Goal: Navigation & Orientation: Find specific page/section

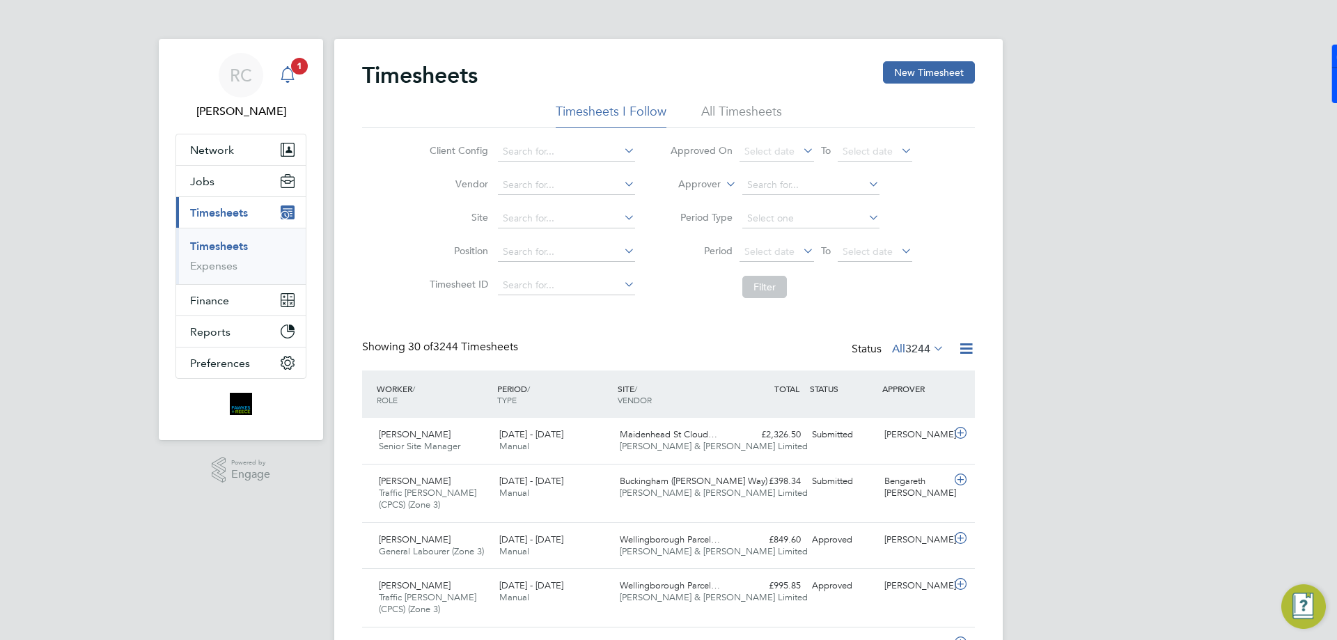
click at [300, 69] on span "1" at bounding box center [299, 66] width 17 height 17
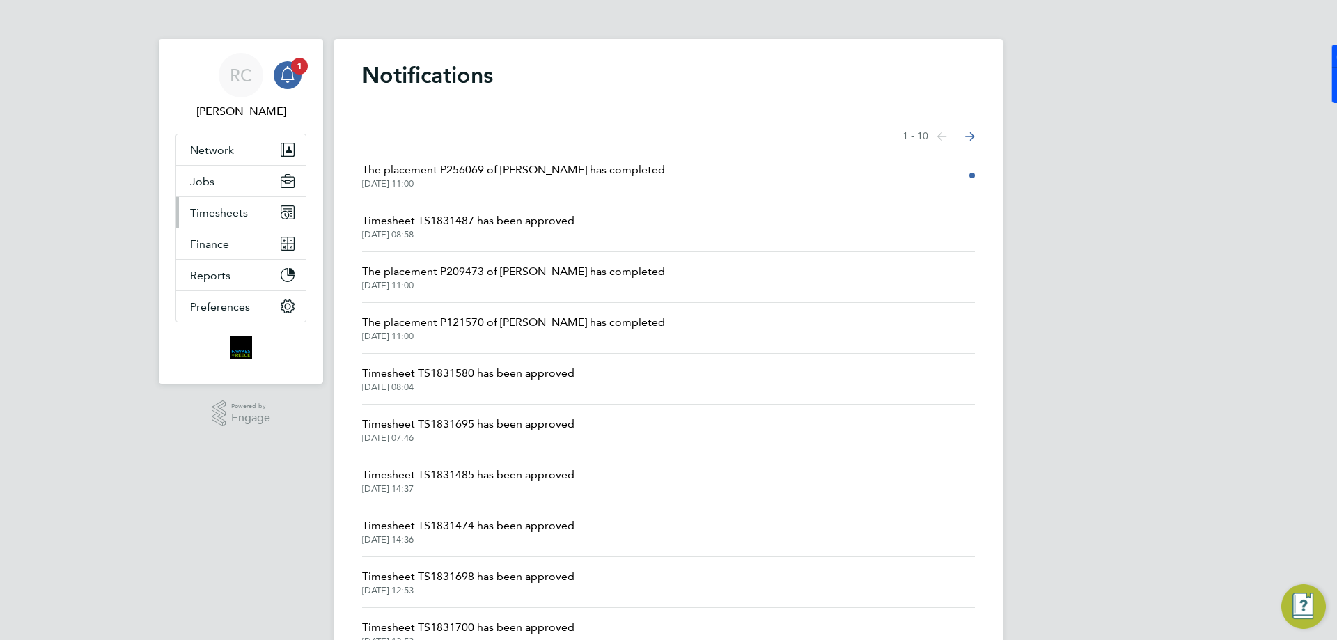
click at [236, 216] on span "Timesheets" at bounding box center [219, 212] width 58 height 13
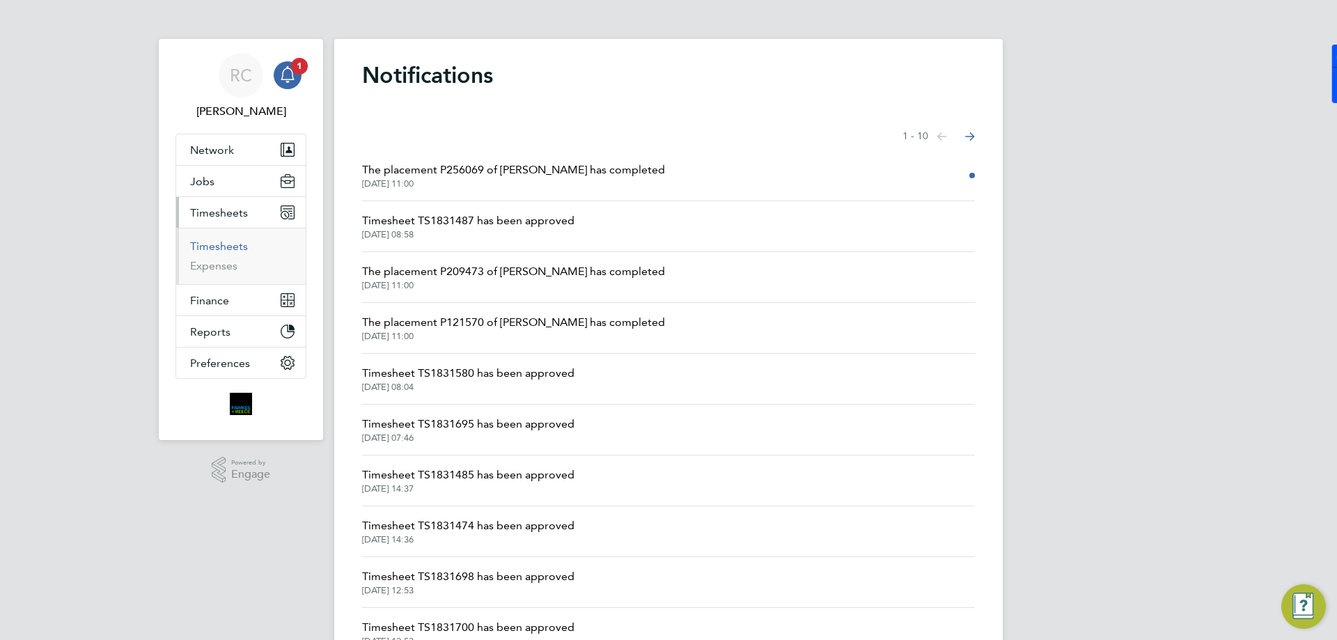
click at [214, 242] on link "Timesheets" at bounding box center [219, 245] width 58 height 13
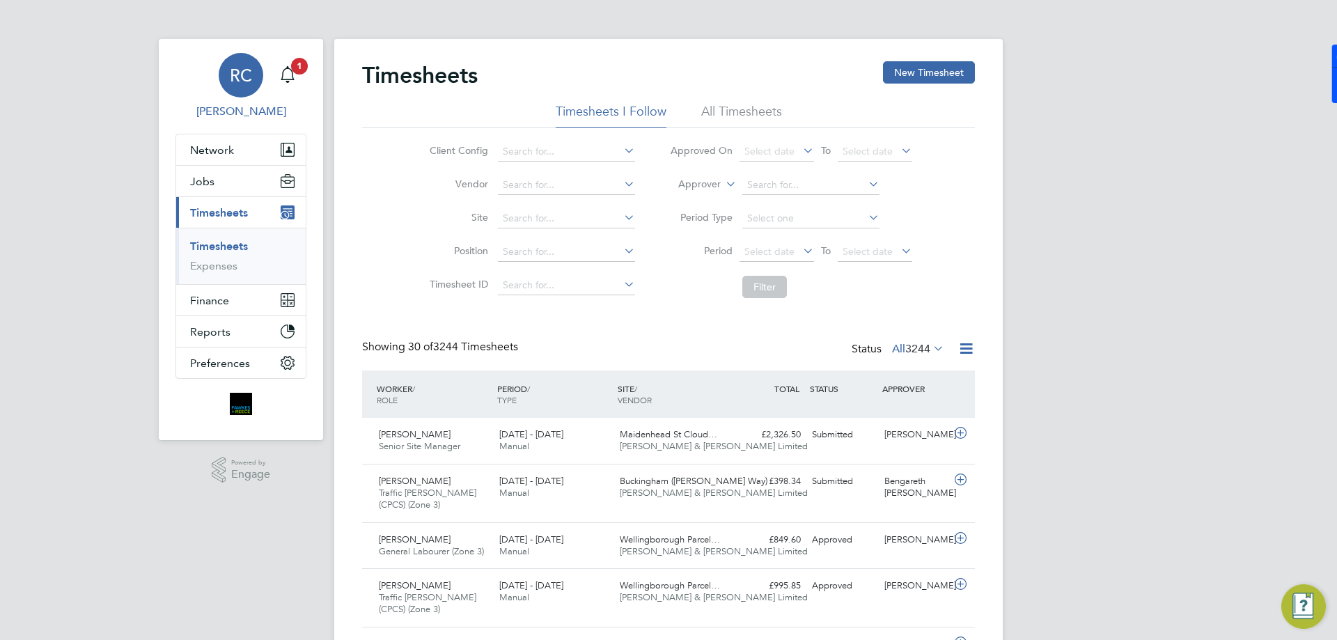
click at [304, 79] on link "RC [PERSON_NAME]" at bounding box center [240, 86] width 131 height 67
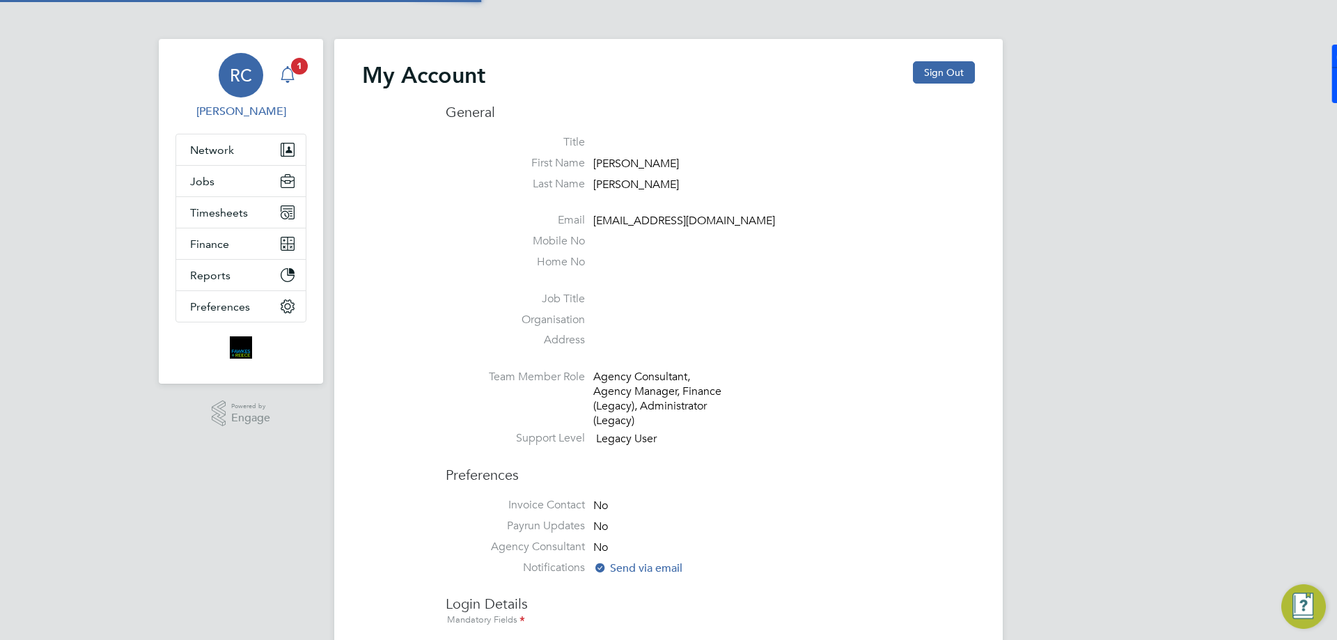
type input "[EMAIL_ADDRESS][DOMAIN_NAME]"
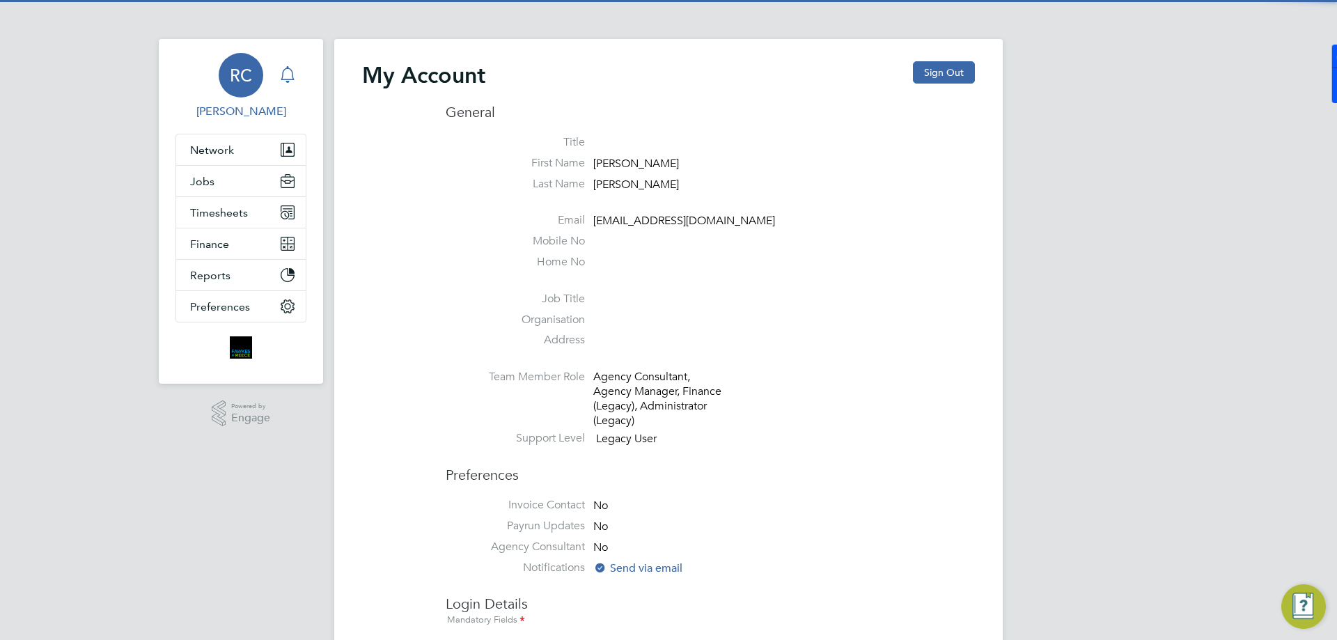
click at [297, 77] on div "Main navigation" at bounding box center [288, 75] width 28 height 28
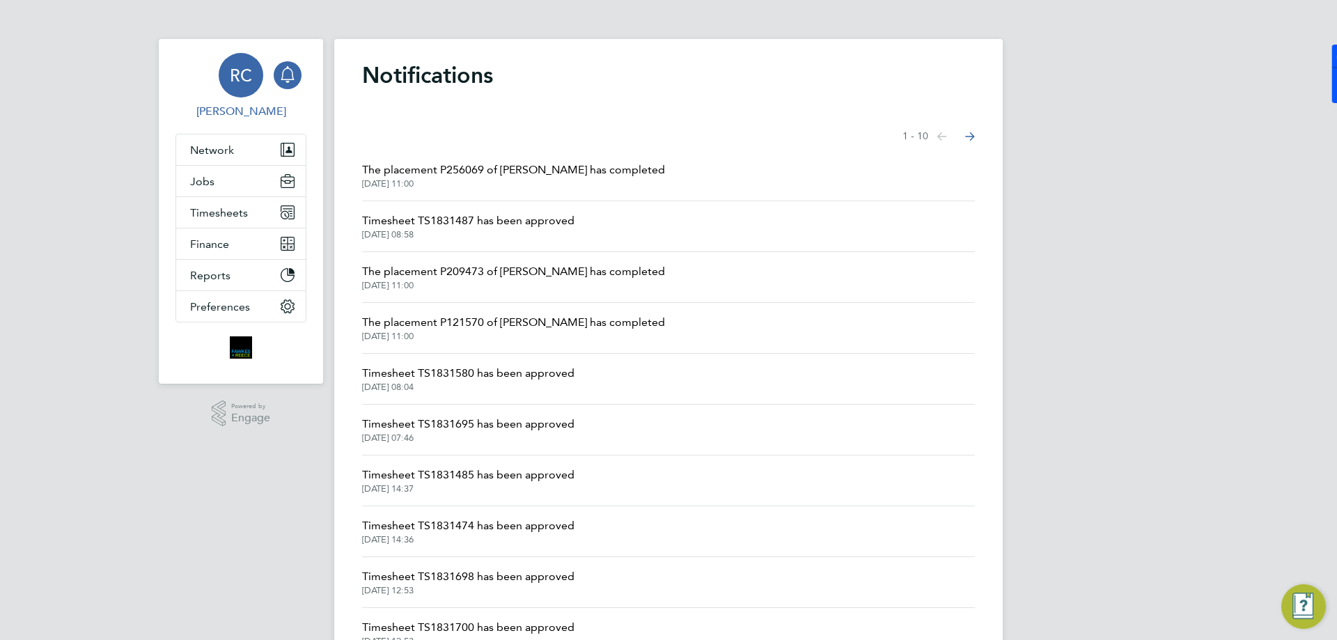
click at [230, 79] on span "RC" at bounding box center [241, 75] width 22 height 18
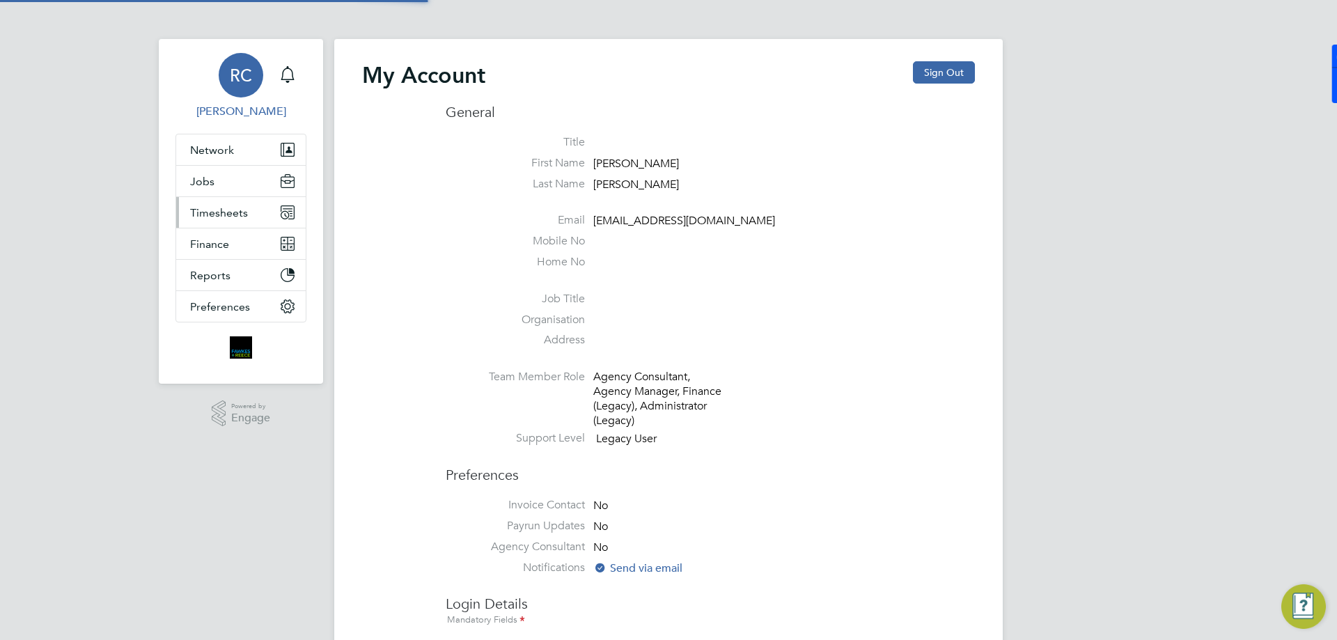
click at [225, 220] on button "Timesheets" at bounding box center [240, 212] width 129 height 31
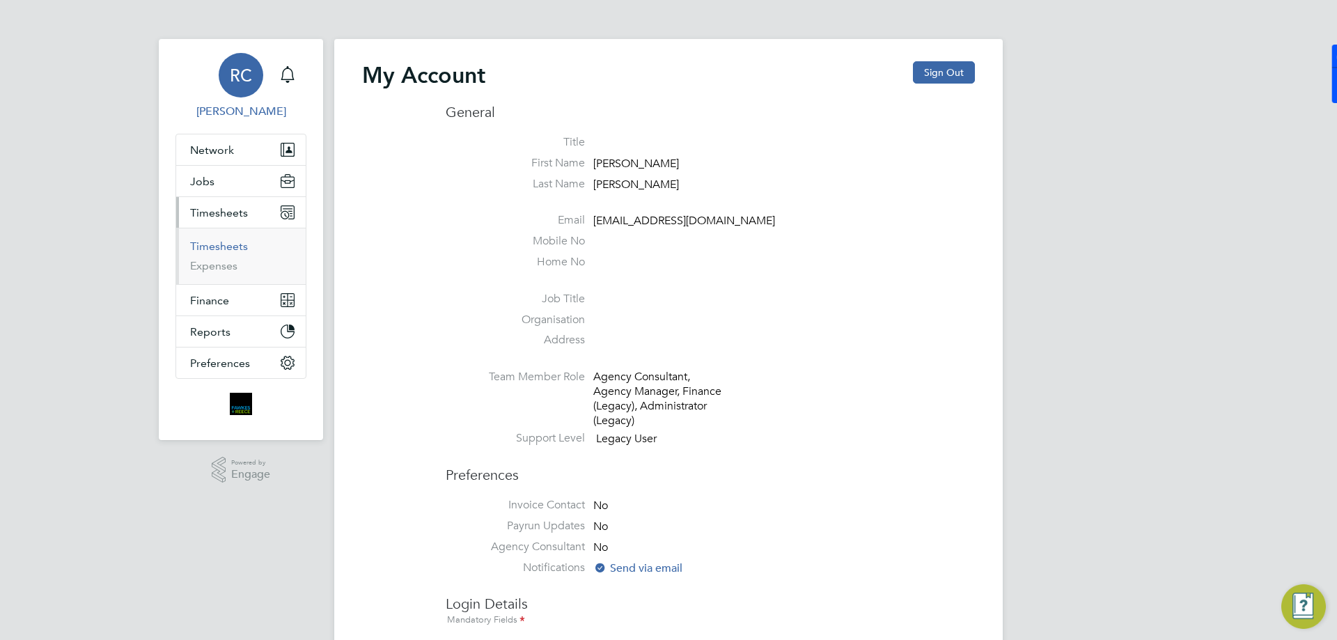
click at [230, 244] on link "Timesheets" at bounding box center [219, 245] width 58 height 13
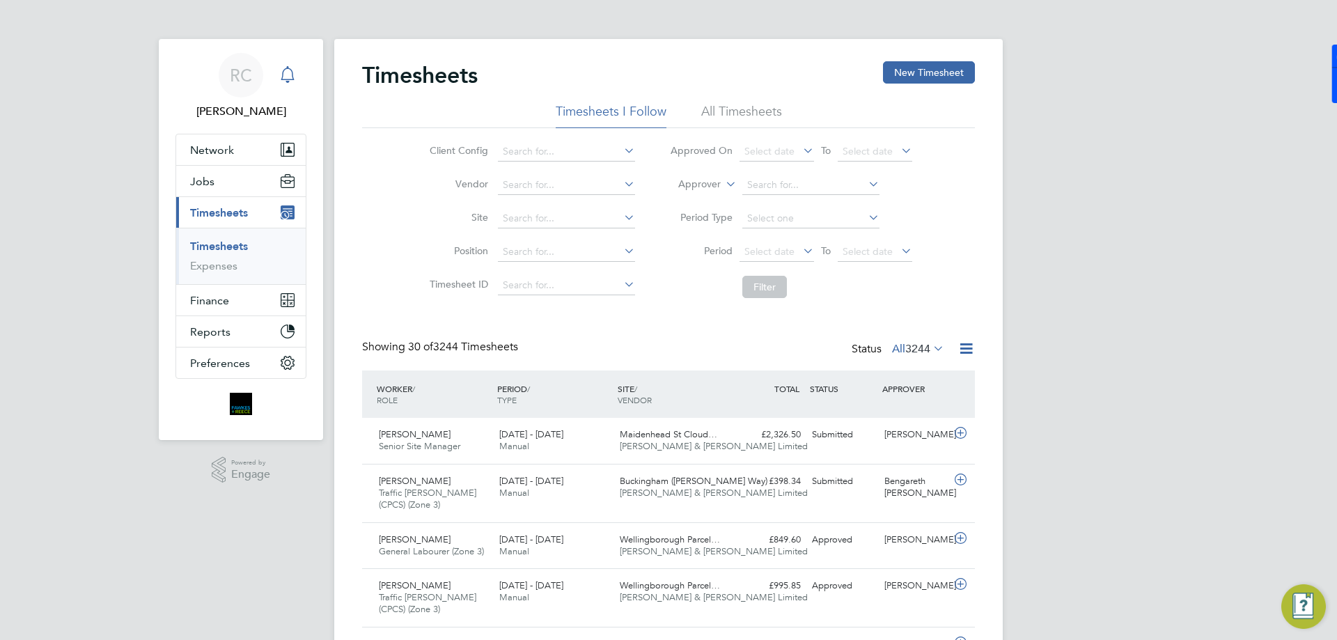
click at [300, 79] on div "Main navigation" at bounding box center [288, 75] width 28 height 28
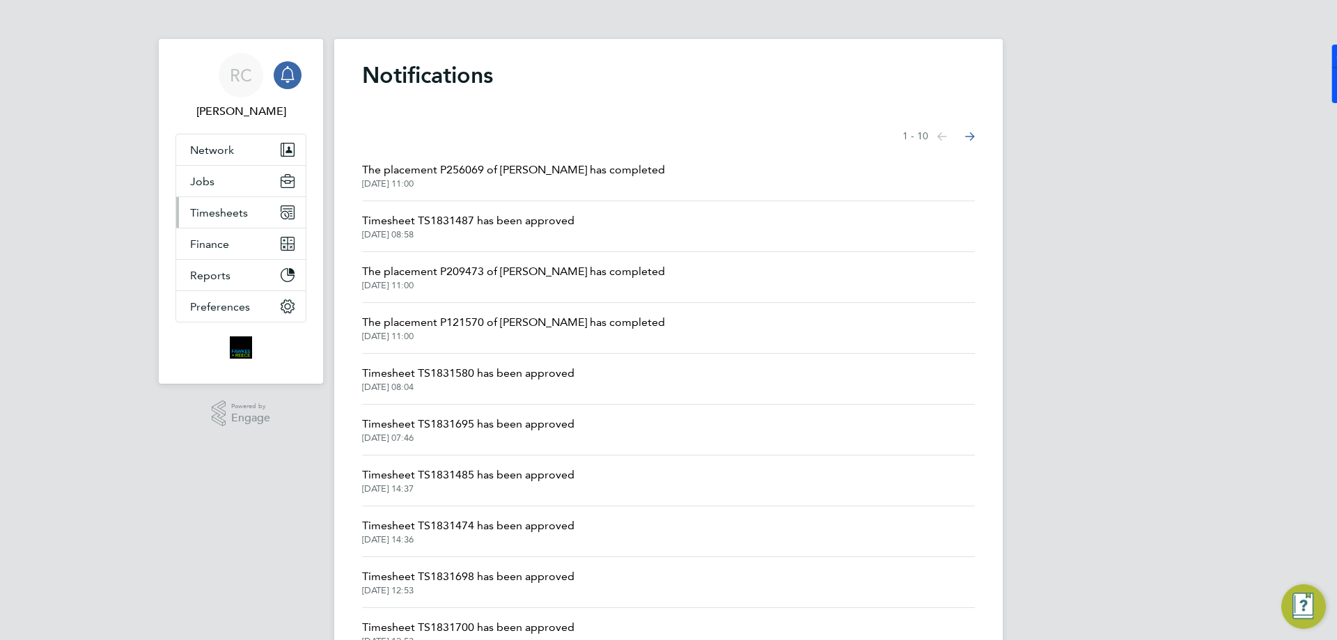
click at [246, 214] on span "Timesheets" at bounding box center [219, 212] width 58 height 13
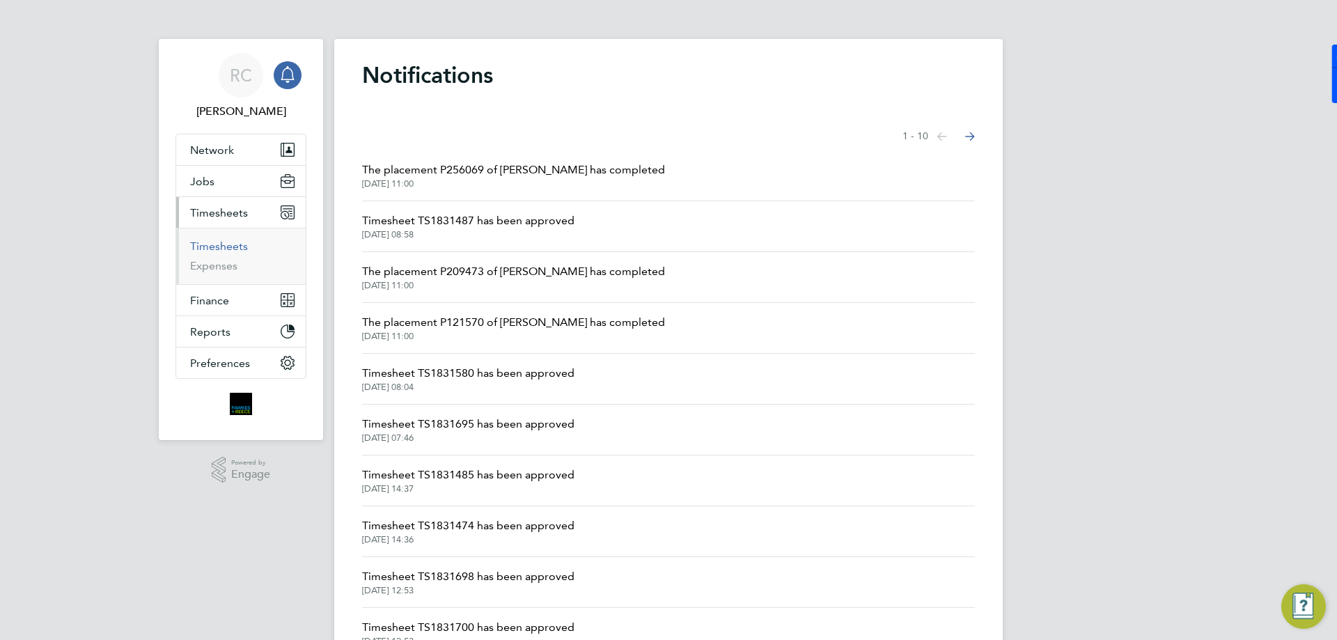
click at [222, 244] on link "Timesheets" at bounding box center [219, 245] width 58 height 13
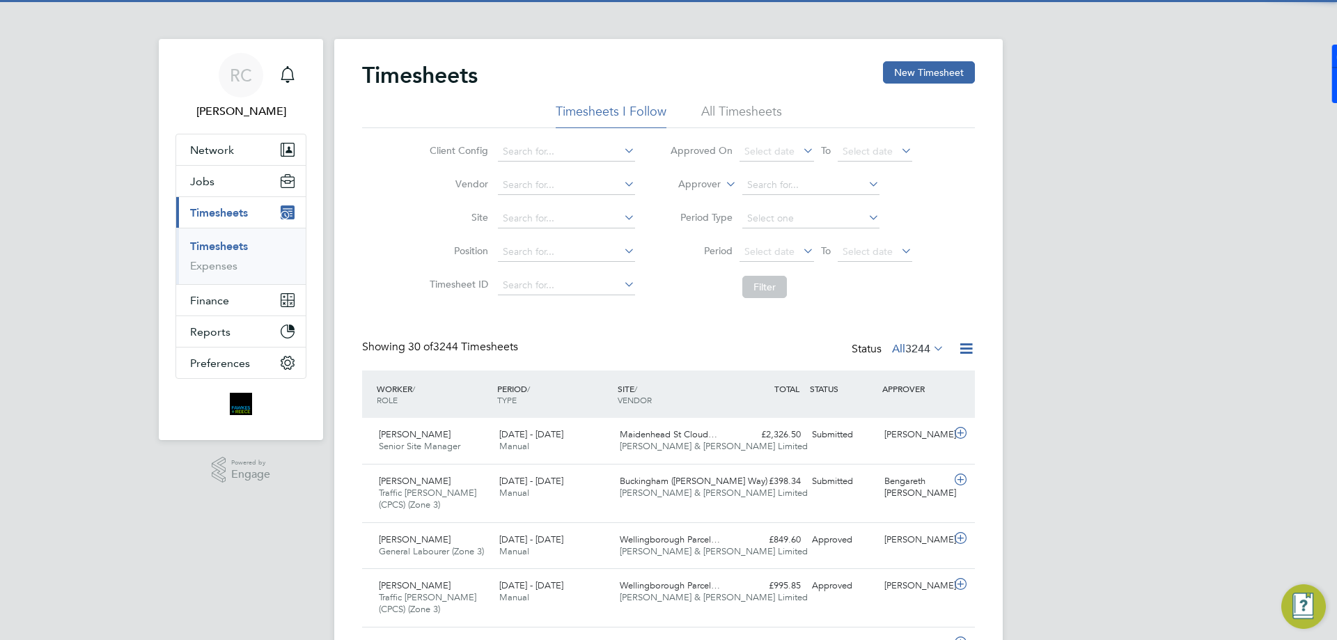
scroll to position [36, 121]
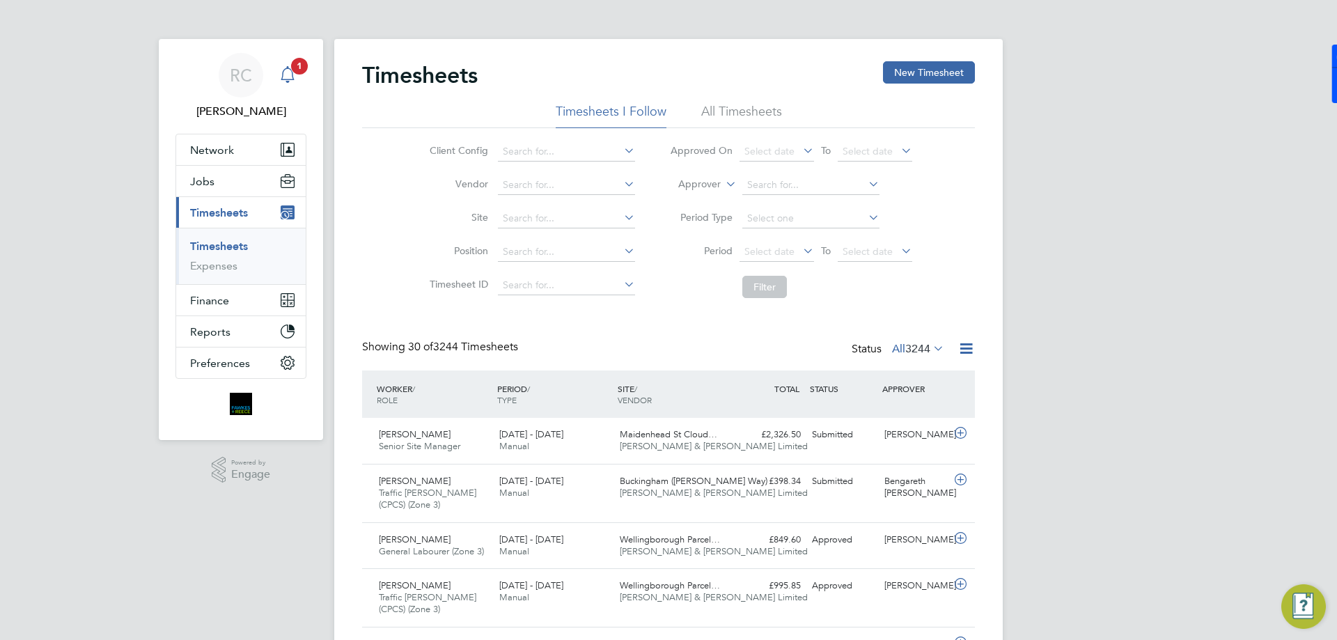
click at [306, 70] on app-nav-sections-wrapper "RC [PERSON_NAME] Notifications 1 Applications: Network Team Members Businesses …" at bounding box center [241, 239] width 164 height 401
click at [290, 71] on icon "Main navigation" at bounding box center [287, 74] width 17 height 17
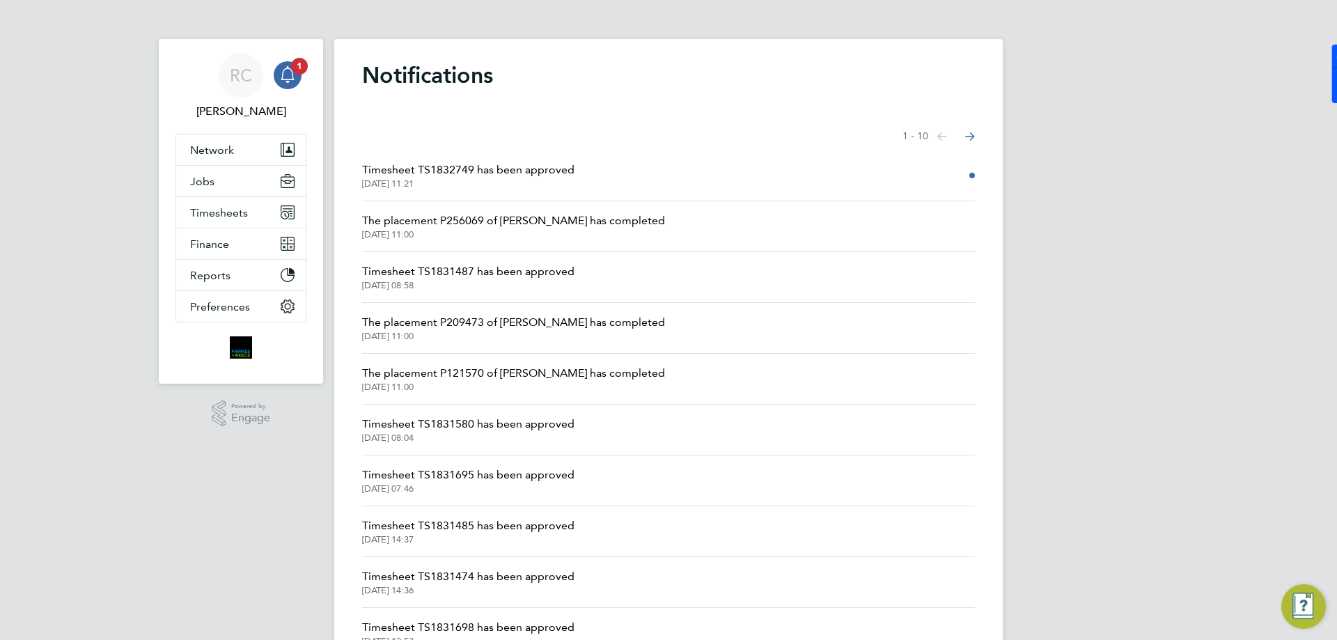
drag, startPoint x: 382, startPoint y: 93, endPoint x: 368, endPoint y: 90, distance: 15.0
click at [383, 93] on div "Notifications Showing items 1 - 10 items Previous page Next page Timesheet TS18…" at bounding box center [668, 362] width 668 height 647
click at [290, 78] on icon "Main navigation" at bounding box center [287, 74] width 17 height 17
click at [235, 214] on span "Timesheets" at bounding box center [219, 212] width 58 height 13
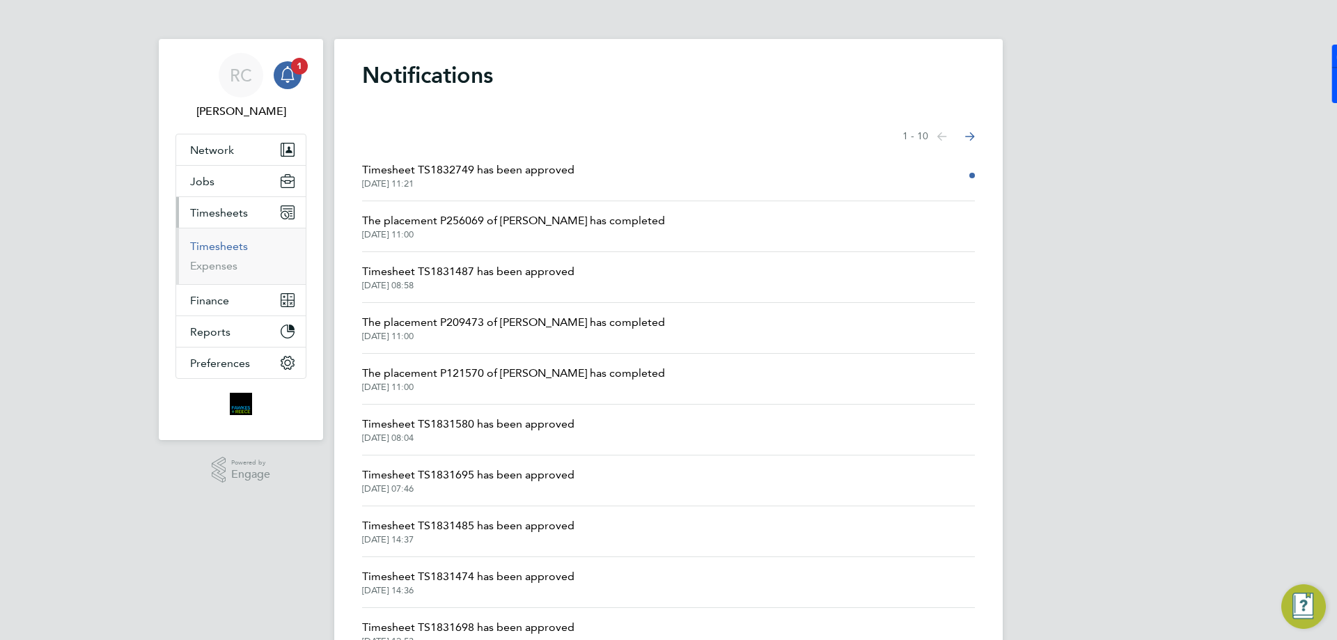
click at [227, 245] on link "Timesheets" at bounding box center [219, 245] width 58 height 13
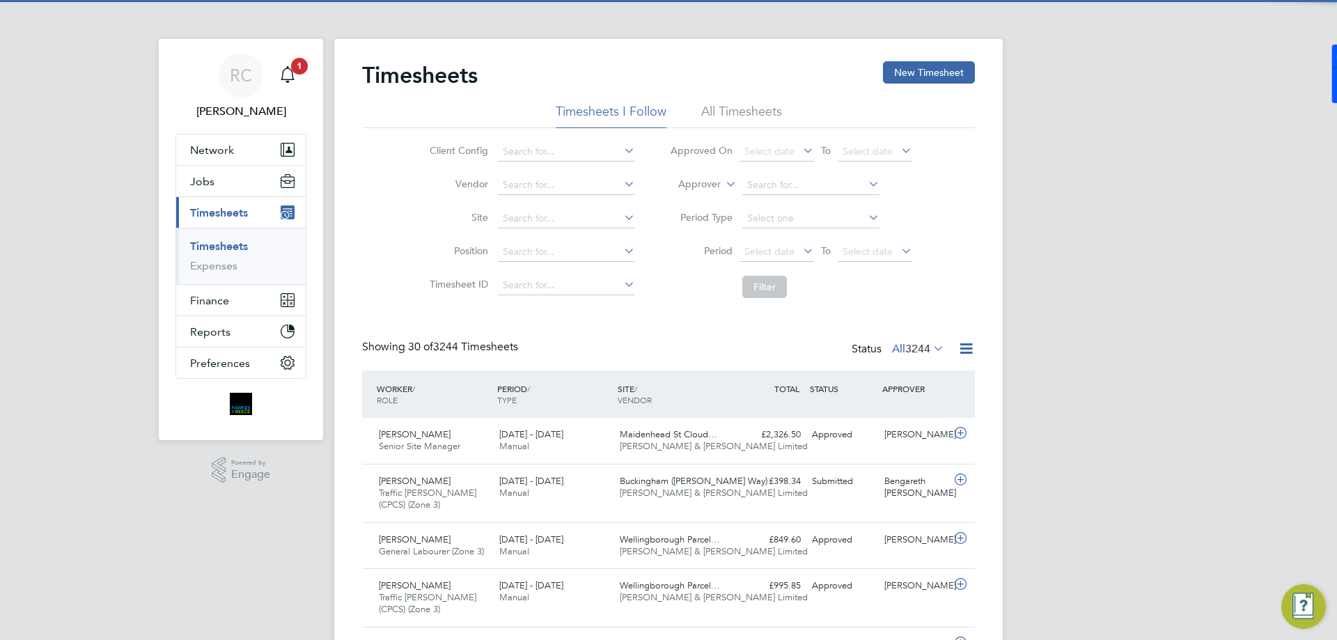
scroll to position [36, 121]
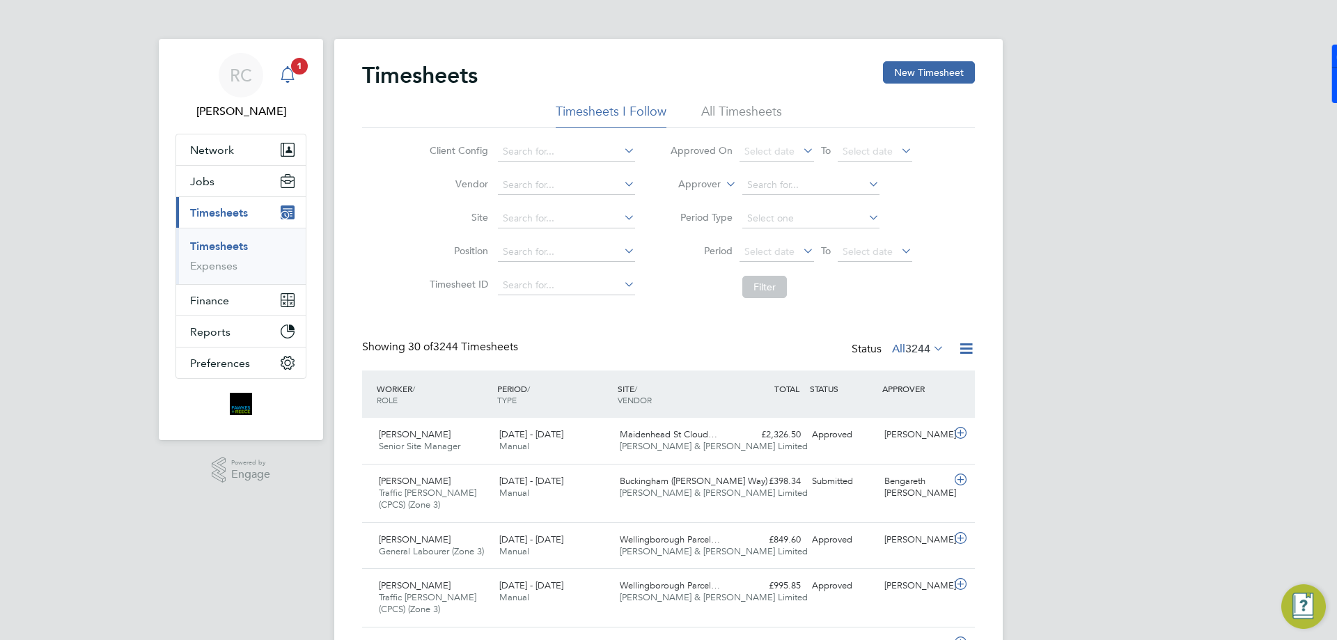
click at [290, 76] on icon "Main navigation" at bounding box center [287, 74] width 17 height 17
